Goal: Task Accomplishment & Management: Manage account settings

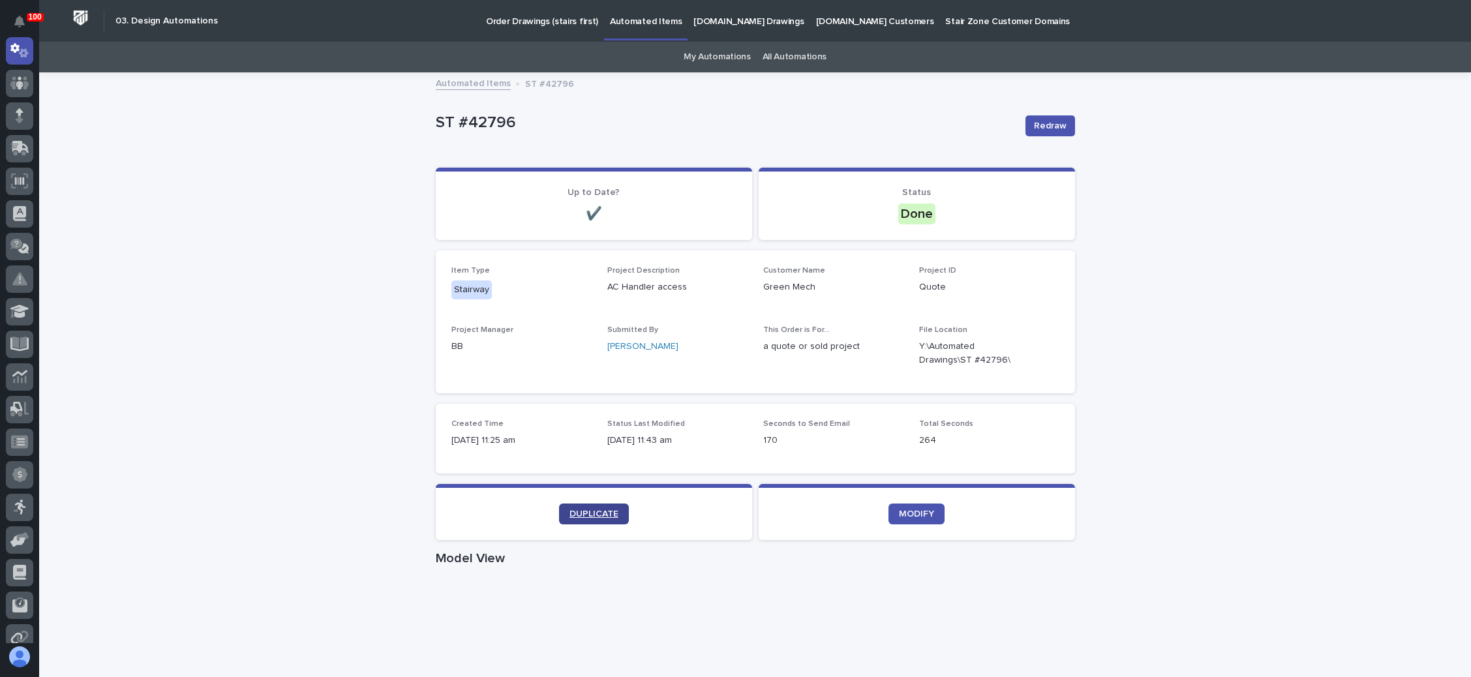
click at [575, 509] on span "DUPLICATE" at bounding box center [594, 513] width 49 height 9
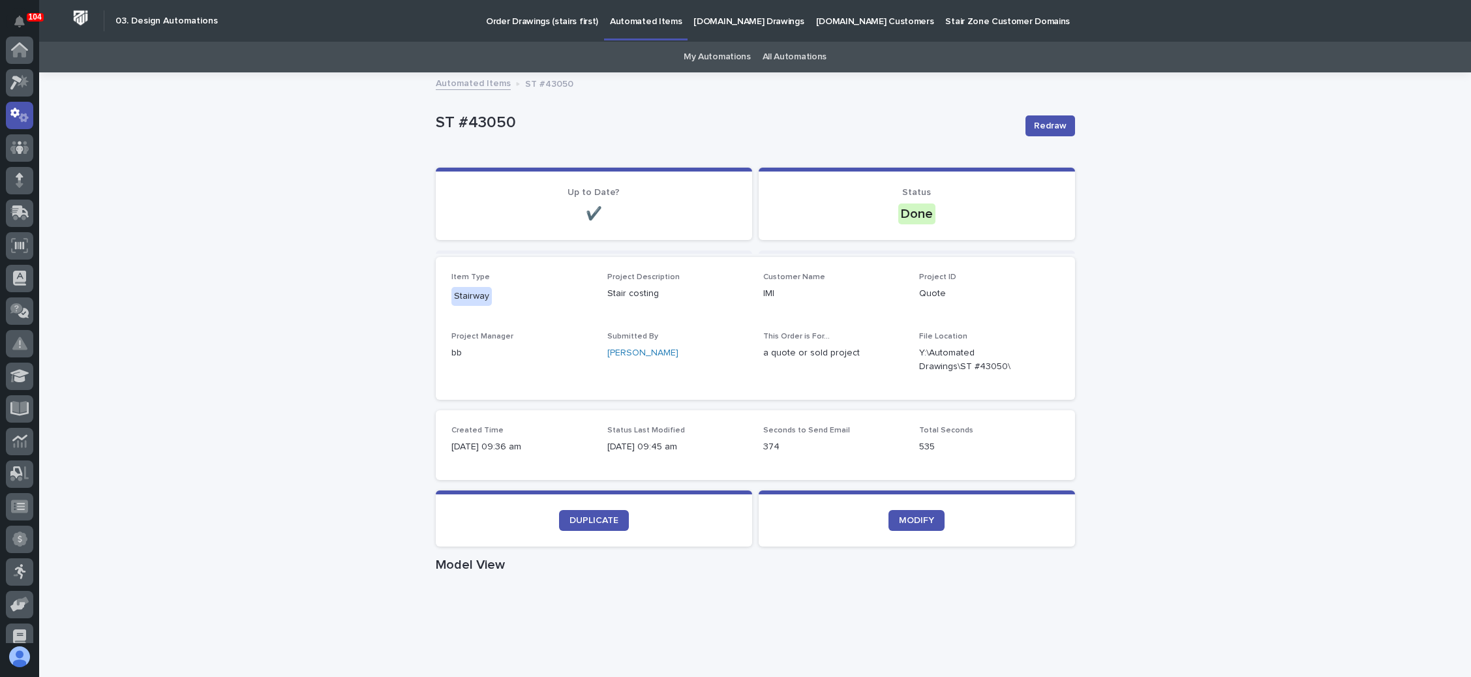
scroll to position [65, 0]
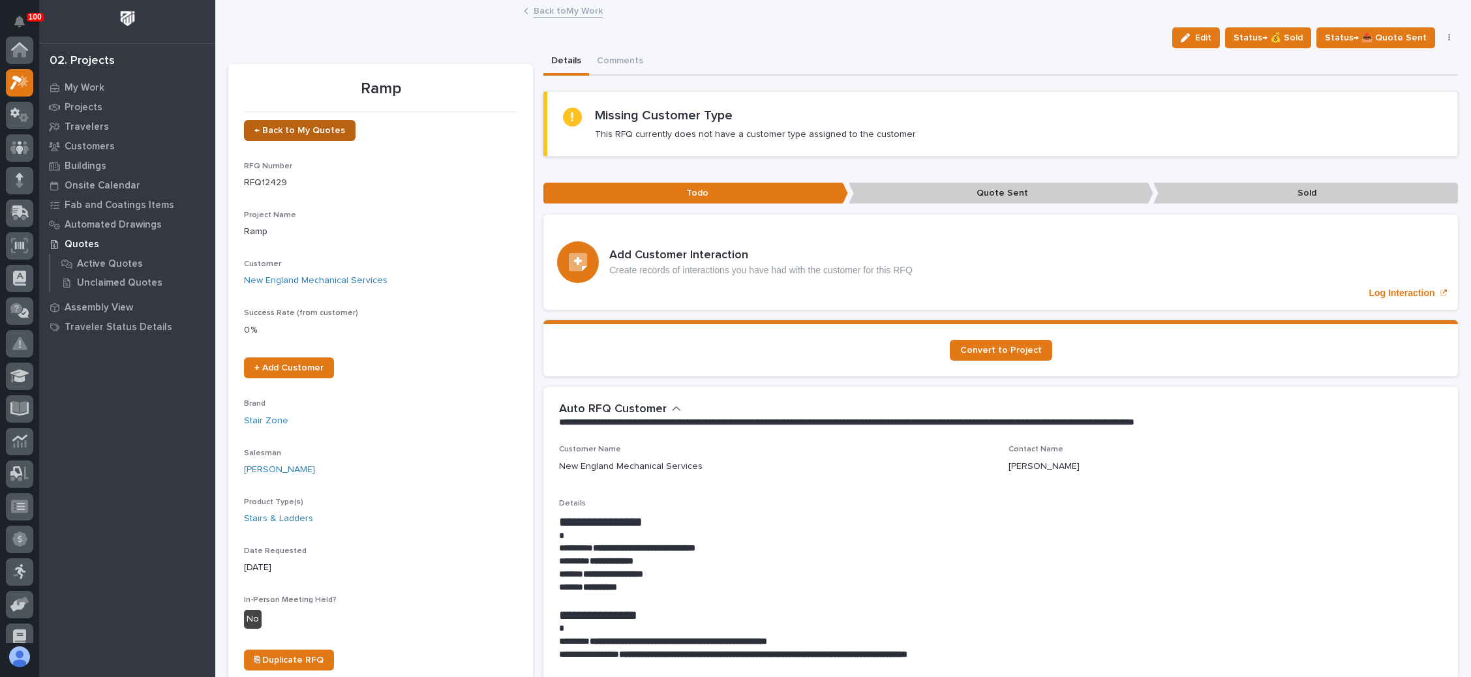
scroll to position [32, 0]
click at [308, 129] on span "← Back to My Quotes" at bounding box center [299, 130] width 91 height 9
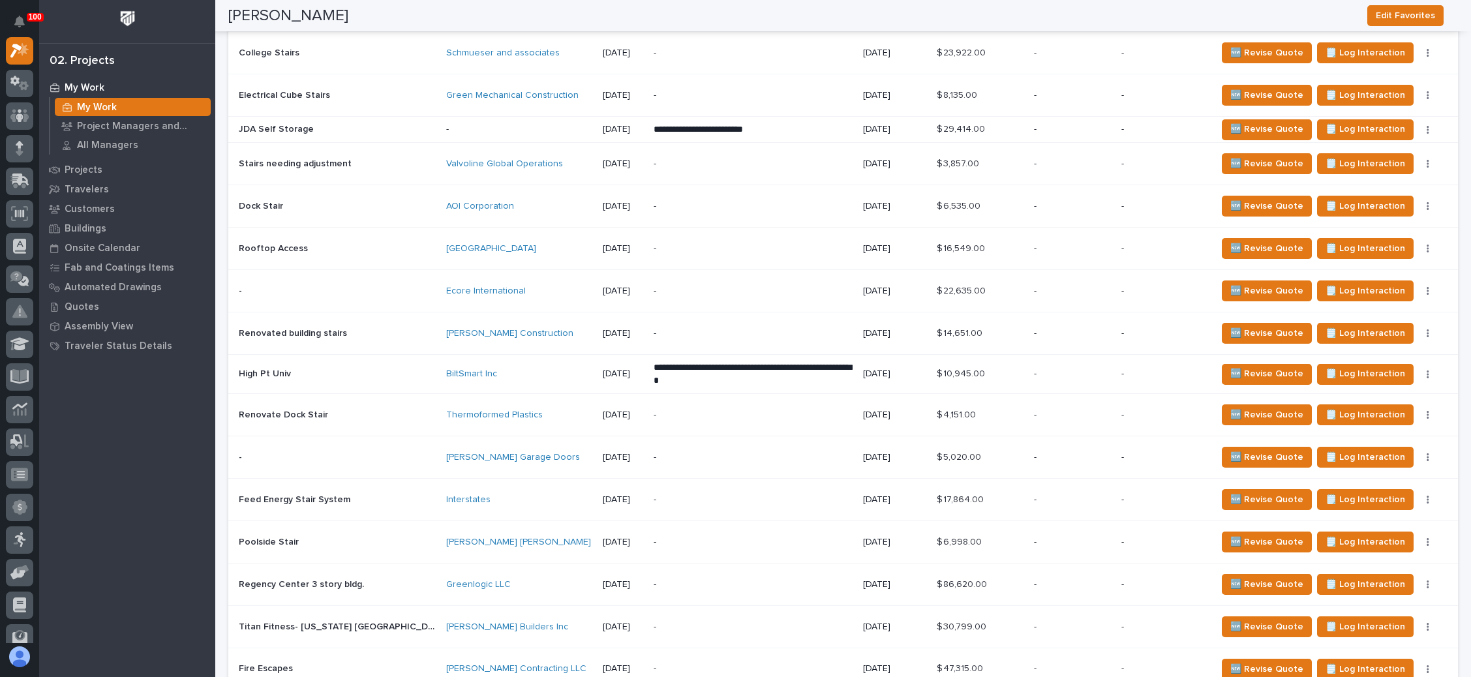
scroll to position [825, 0]
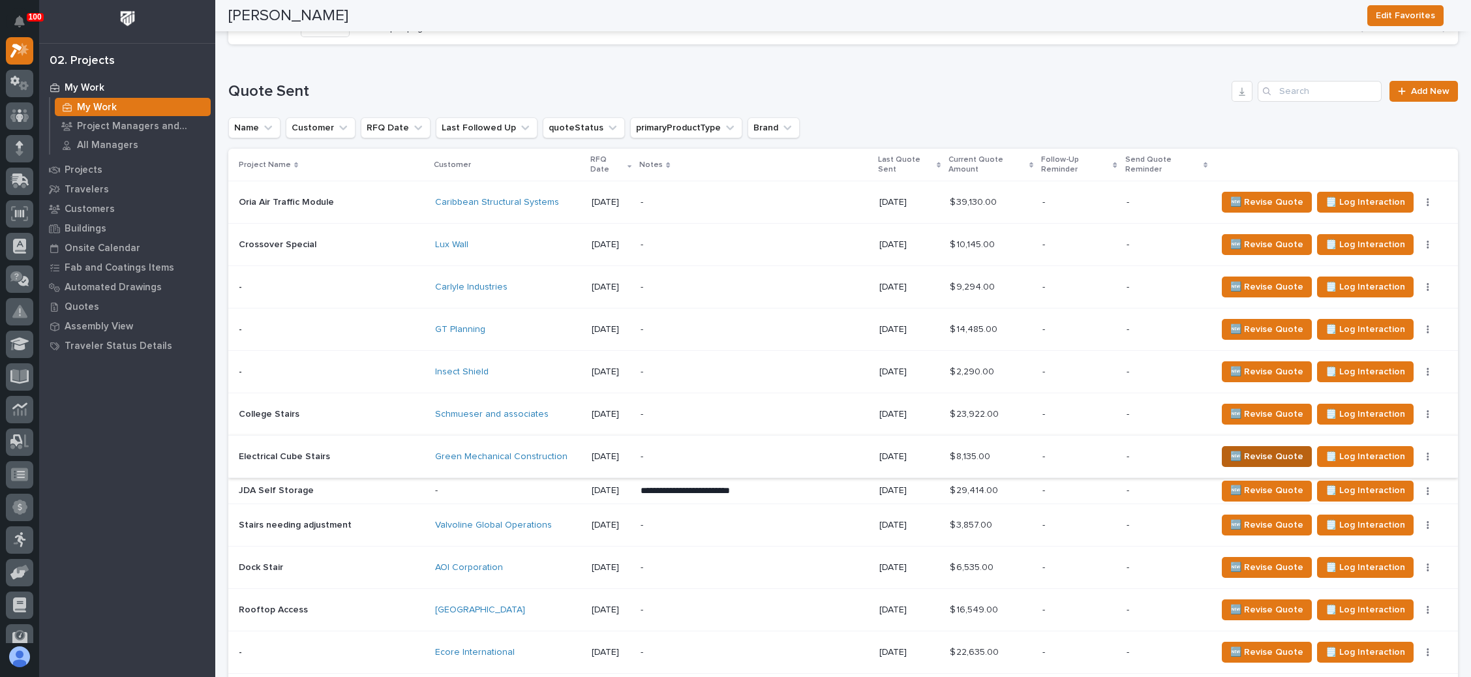
click at [1248, 449] on span "🆕 Revise Quote" at bounding box center [1266, 457] width 73 height 16
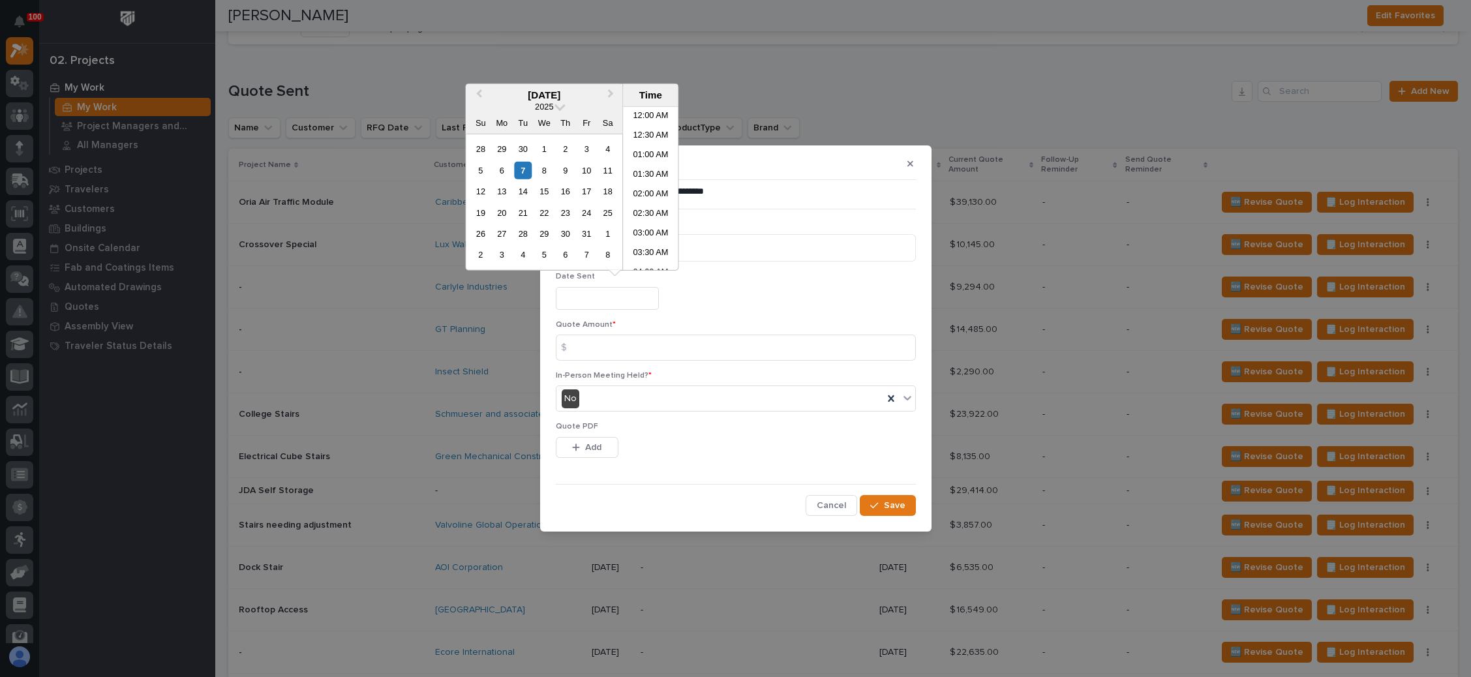
click at [609, 309] on input "text" at bounding box center [607, 298] width 103 height 23
click at [525, 168] on div "7" at bounding box center [523, 170] width 18 height 18
type input "**********"
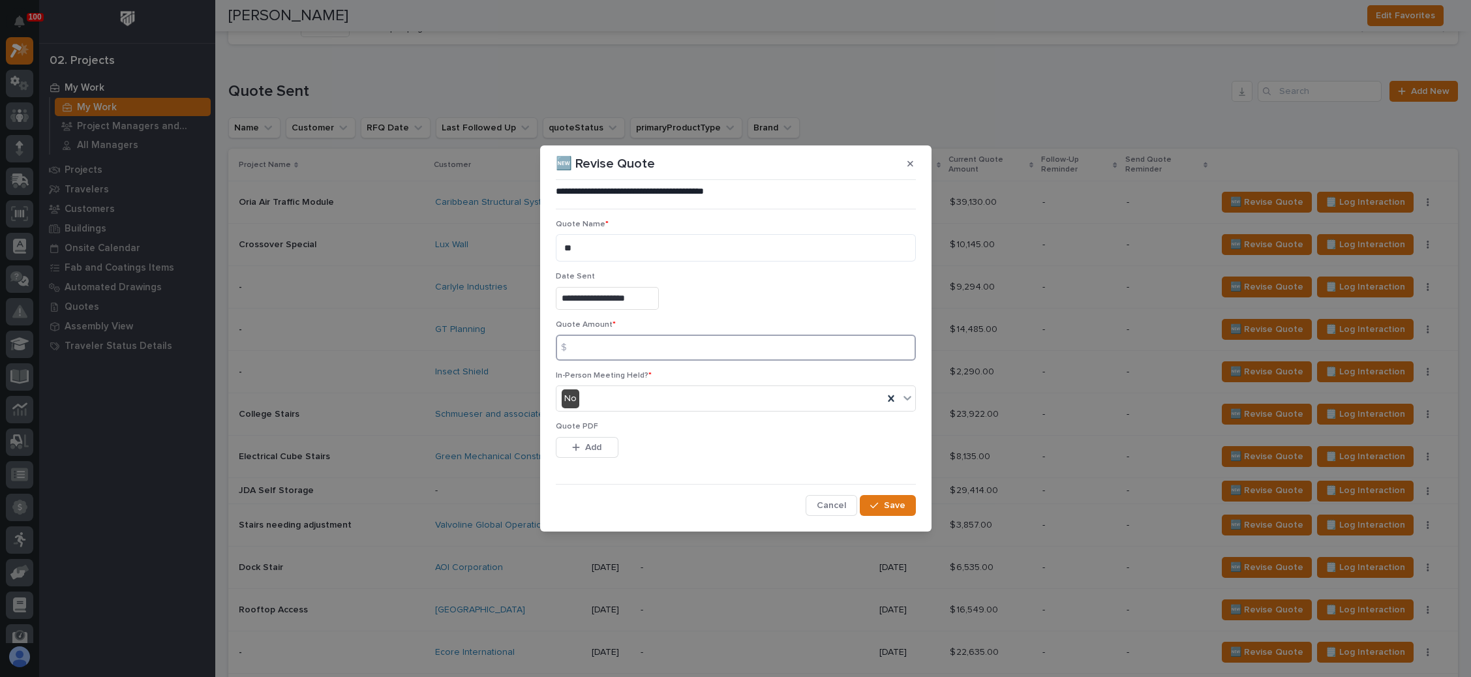
click at [630, 342] on input at bounding box center [736, 348] width 360 height 26
click at [632, 342] on input at bounding box center [736, 348] width 360 height 26
type input "8394"
click at [582, 448] on div "button" at bounding box center [578, 447] width 13 height 9
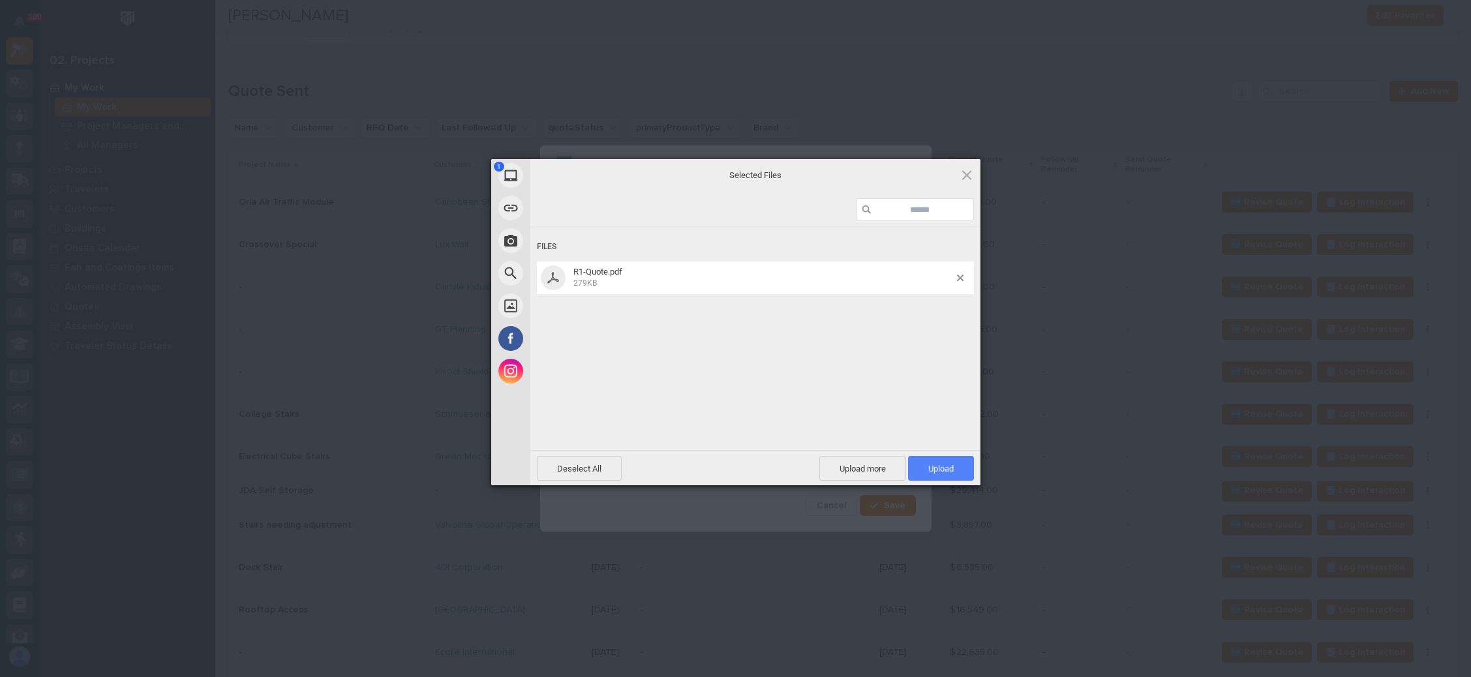
click at [932, 459] on span "Upload 1" at bounding box center [941, 468] width 66 height 25
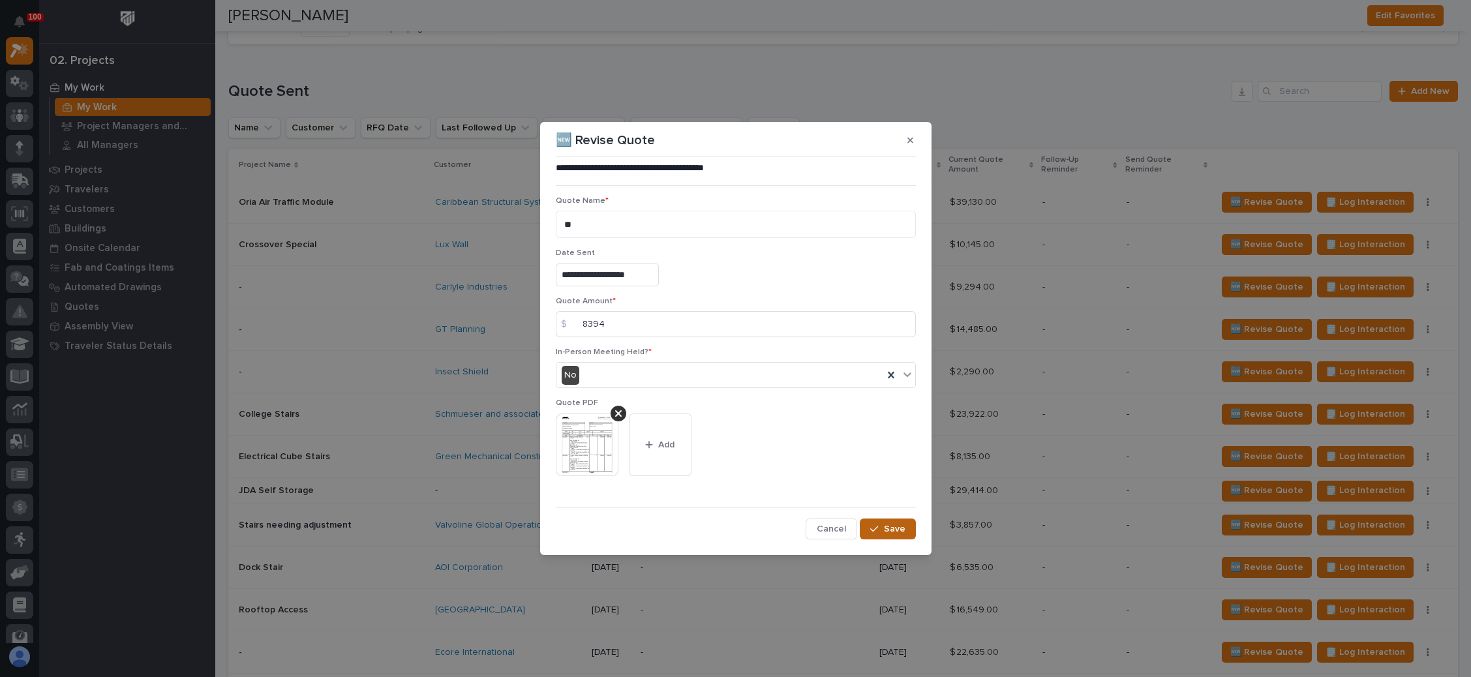
click at [889, 527] on span "Save" at bounding box center [895, 529] width 22 height 12
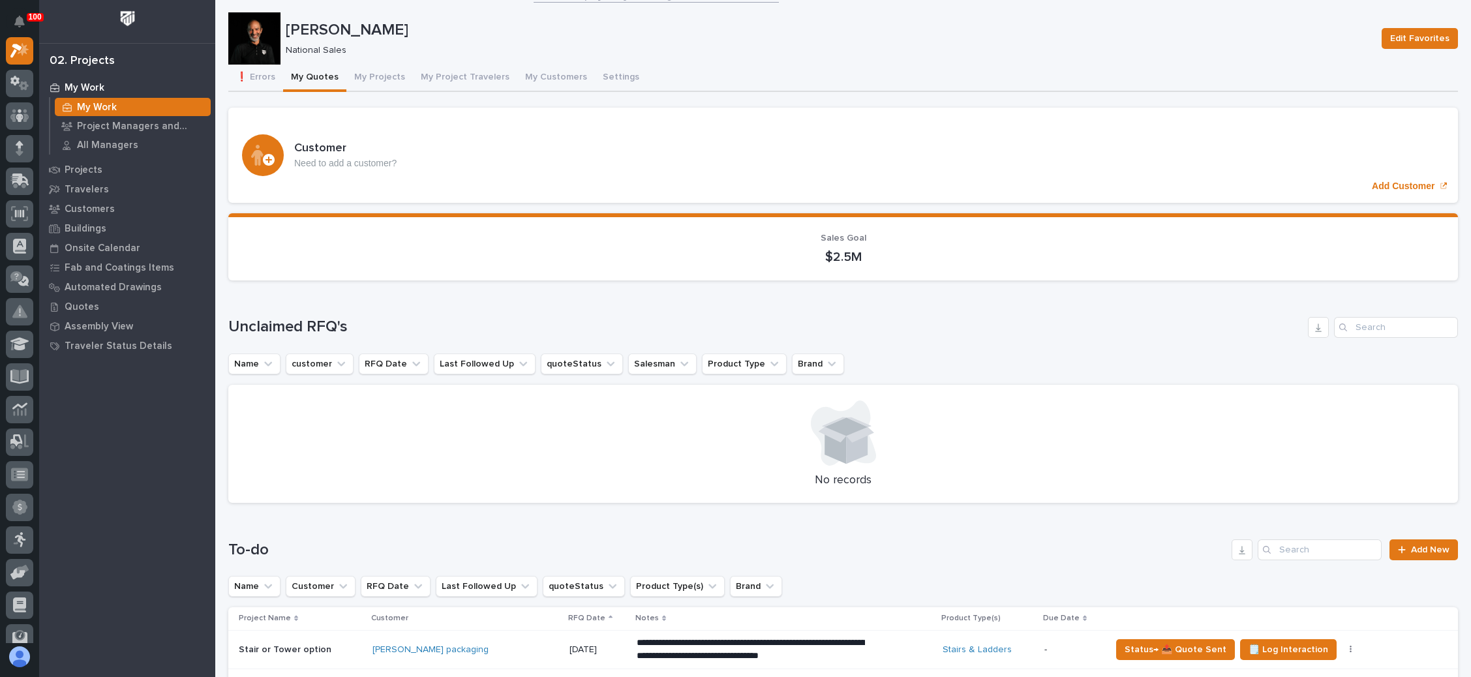
scroll to position [0, 0]
